Goal: Obtain resource: Download file/media

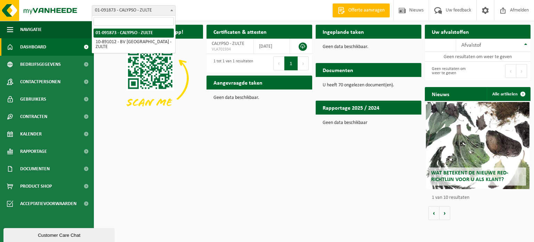
click at [171, 7] on span at bounding box center [171, 10] width 7 height 9
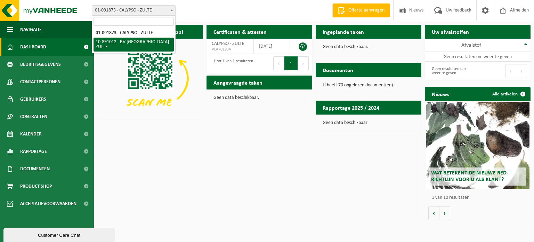
select select "114661"
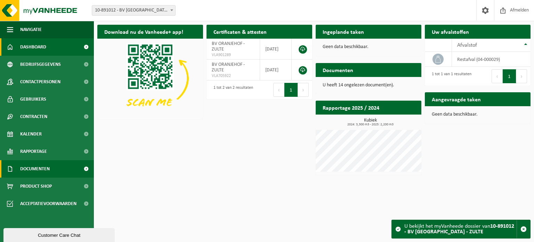
click at [47, 169] on span "Documenten" at bounding box center [35, 168] width 30 height 17
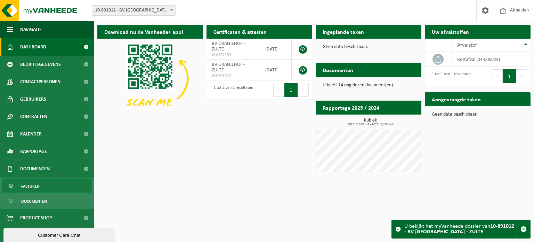
click at [32, 183] on span "Facturen" at bounding box center [30, 185] width 18 height 13
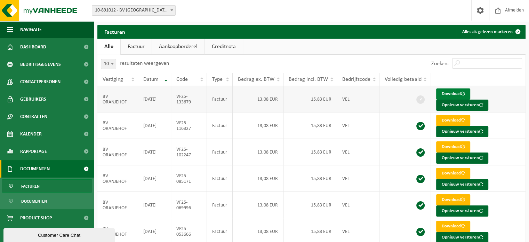
click at [456, 93] on link "Download" at bounding box center [453, 93] width 34 height 11
